Goal: Transaction & Acquisition: Subscribe to service/newsletter

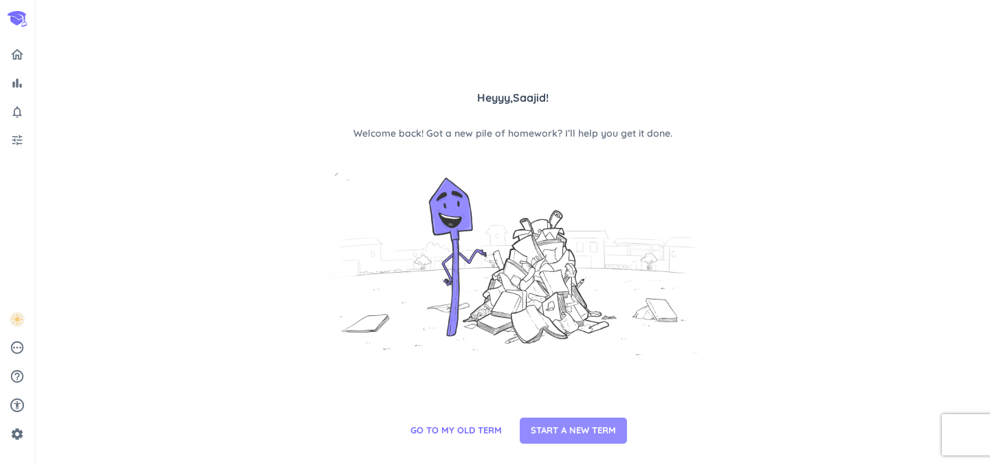
click at [574, 423] on button "START A NEW TERM" at bounding box center [573, 431] width 107 height 26
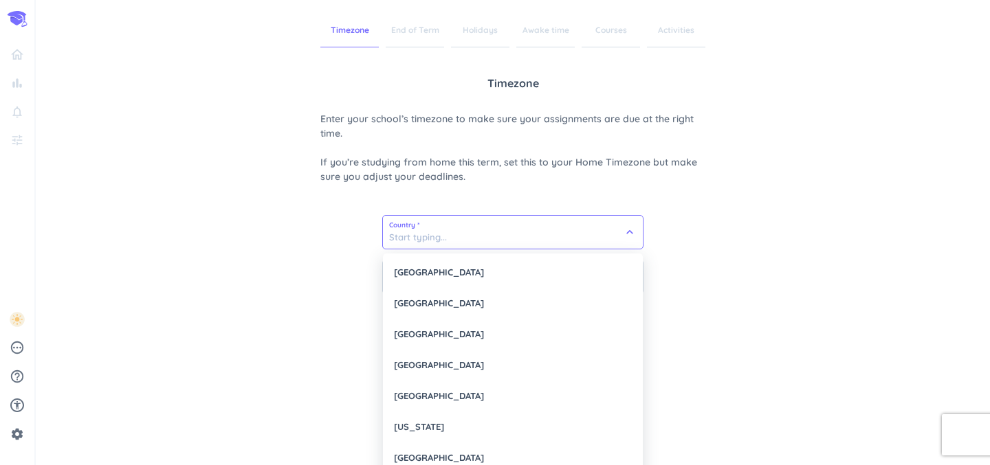
click at [511, 234] on input at bounding box center [513, 232] width 260 height 33
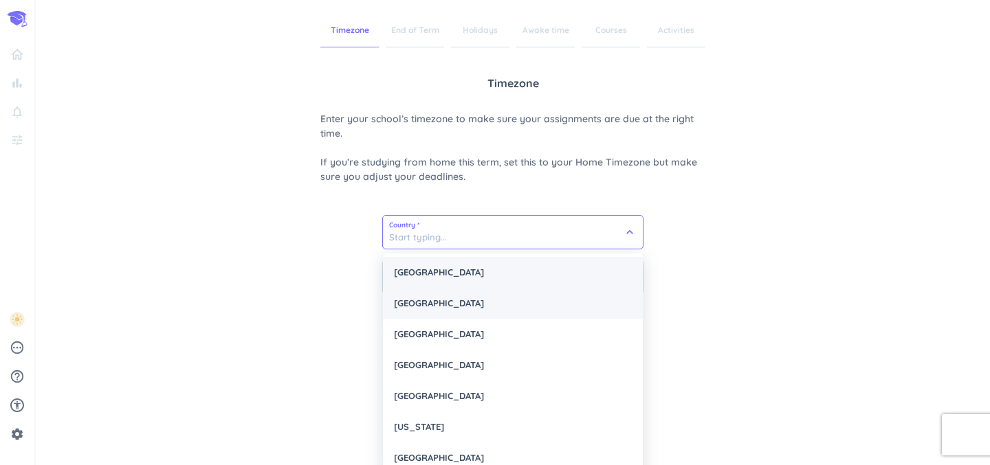
click at [498, 284] on div "[GEOGRAPHIC_DATA]" at bounding box center [513, 272] width 260 height 31
type input "[GEOGRAPHIC_DATA]"
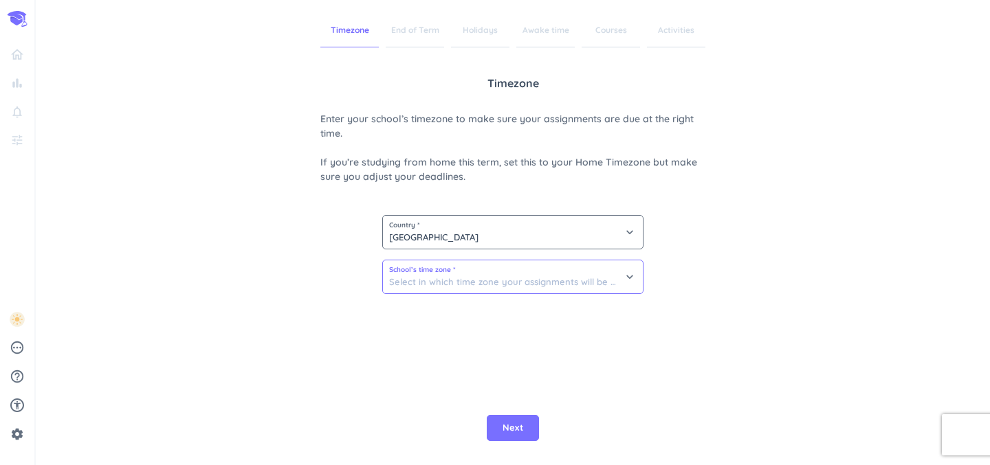
click at [483, 282] on input at bounding box center [513, 276] width 260 height 33
